Goal: Transaction & Acquisition: Purchase product/service

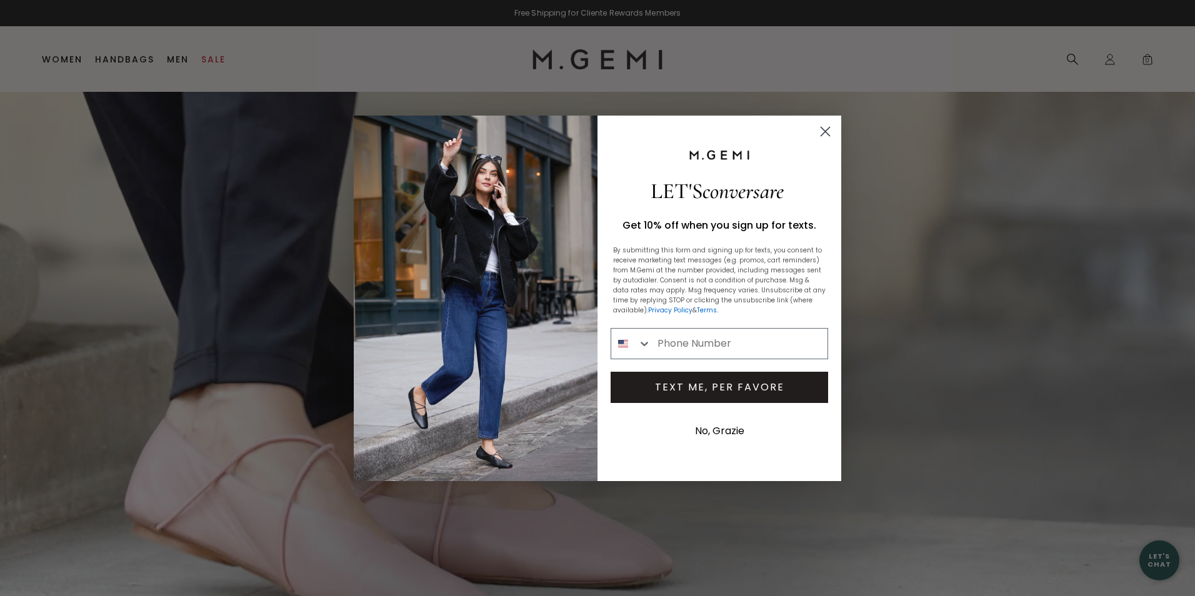
click at [826, 130] on icon "Close dialog" at bounding box center [825, 131] width 9 height 9
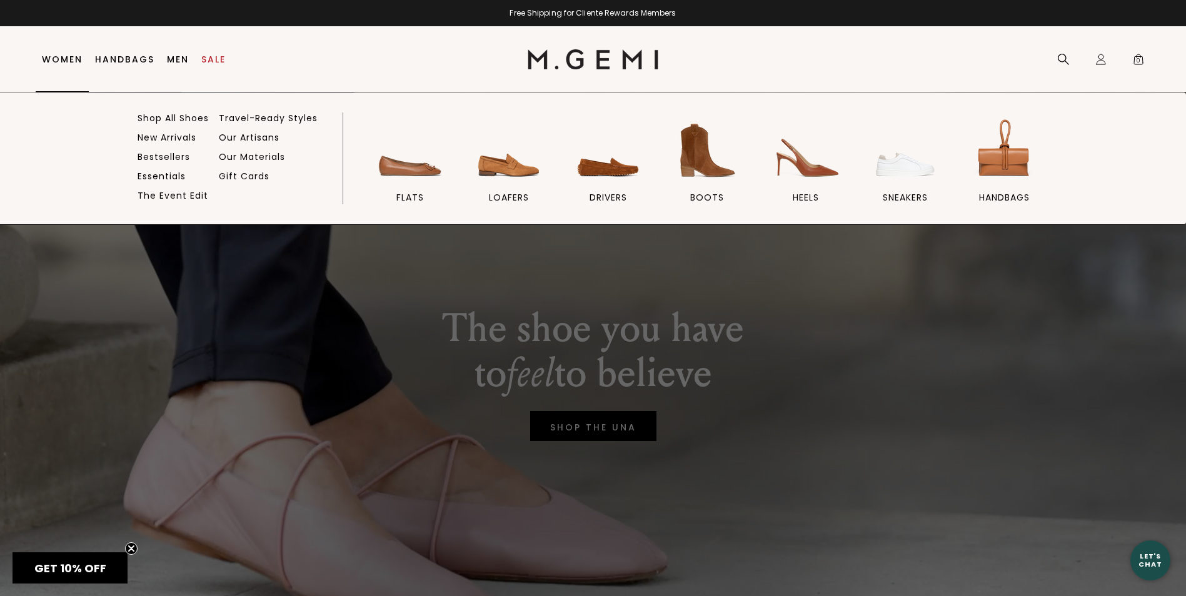
click at [59, 57] on link "Women" at bounding box center [62, 59] width 41 height 10
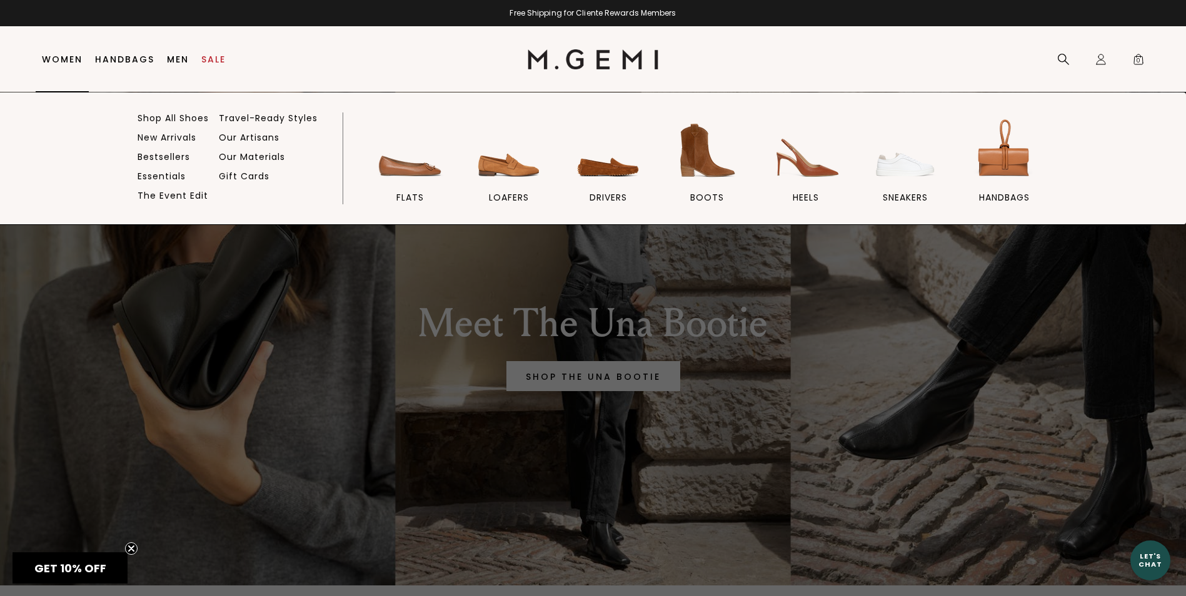
click at [66, 58] on link "Women" at bounding box center [62, 59] width 41 height 10
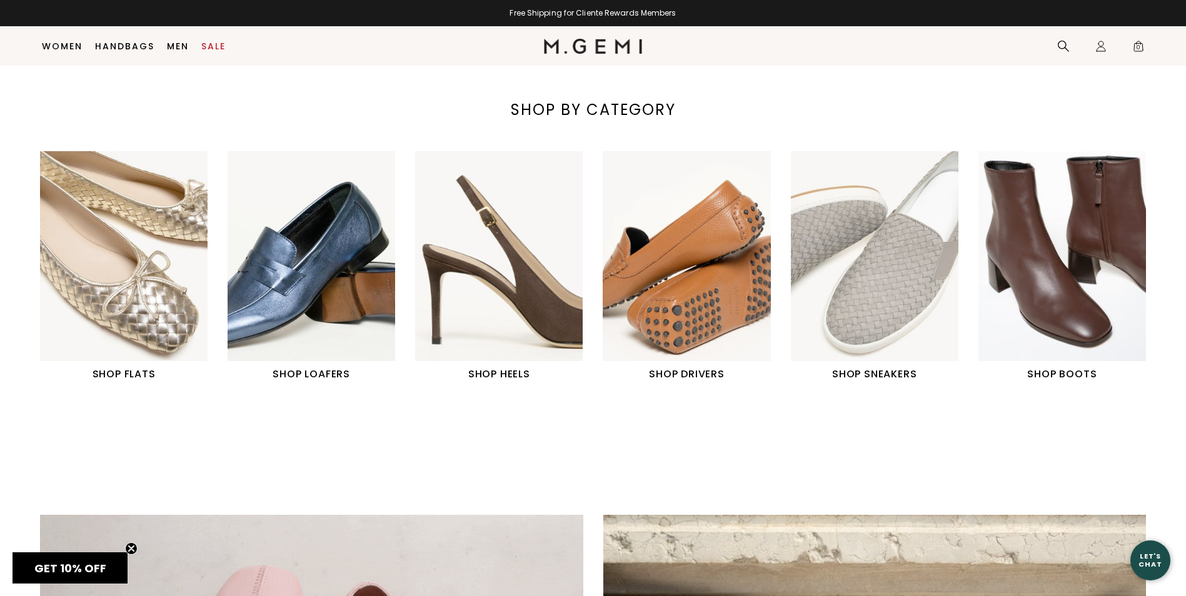
scroll to position [496, 0]
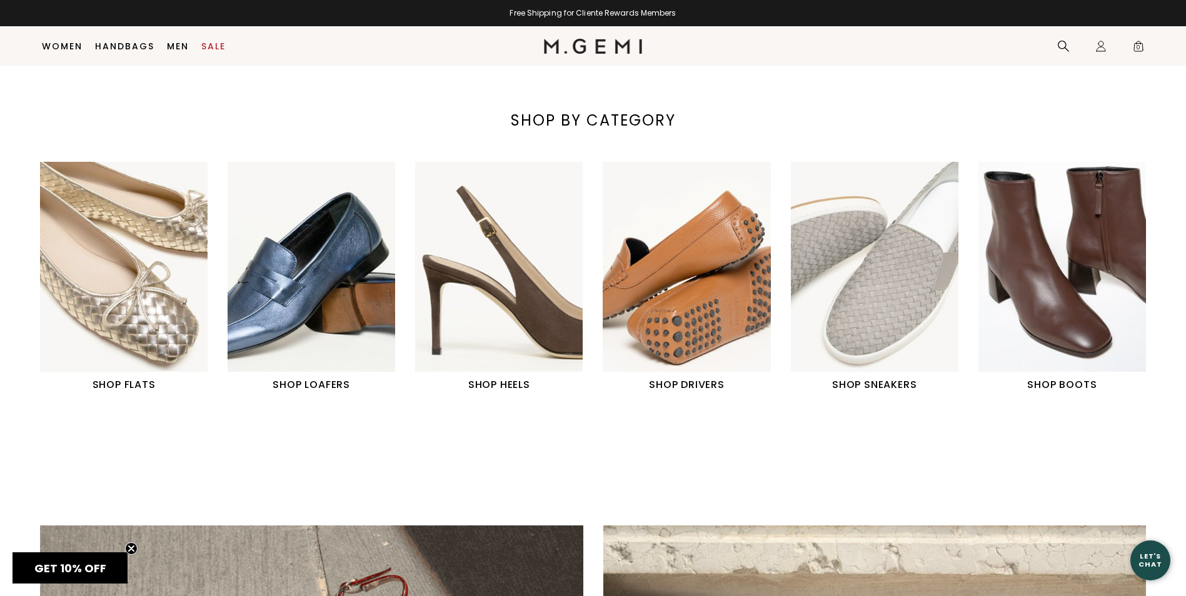
click at [121, 379] on h1 "SHOP FLATS" at bounding box center [124, 385] width 168 height 15
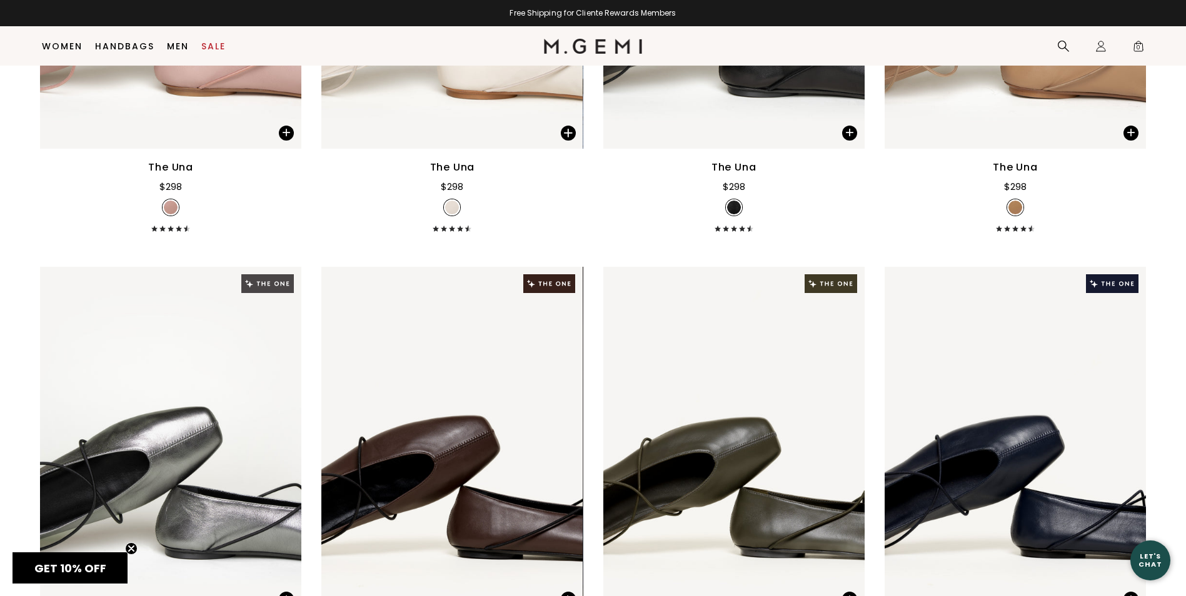
scroll to position [3772, 0]
